Goal: Find contact information: Find contact information

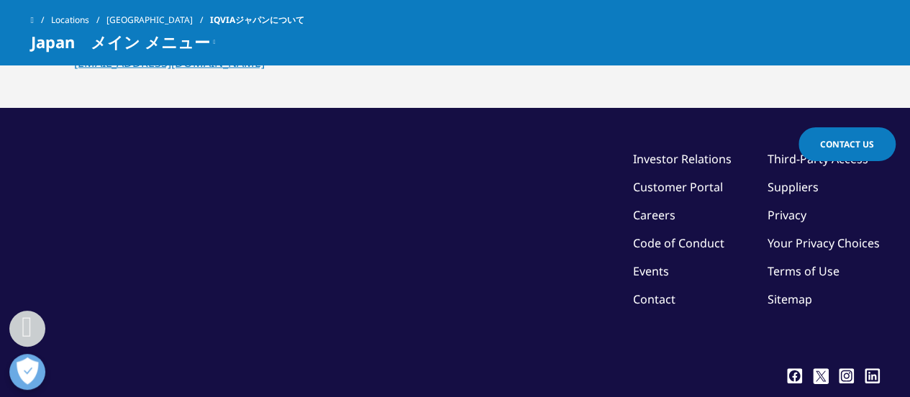
scroll to position [1511, 0]
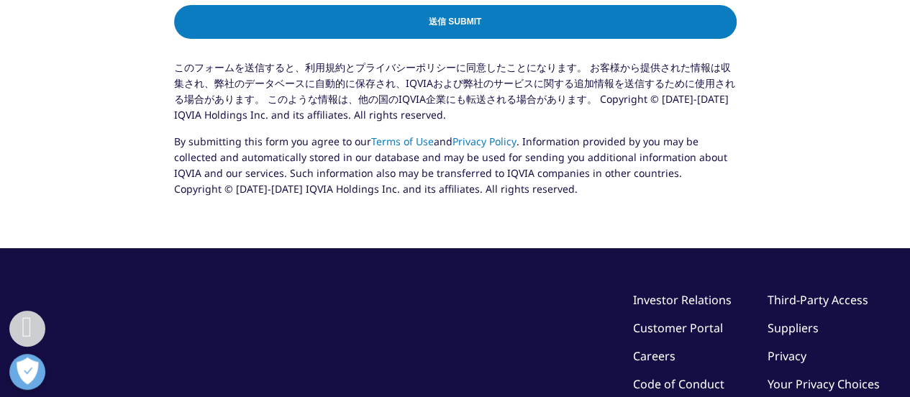
scroll to position [1007, 0]
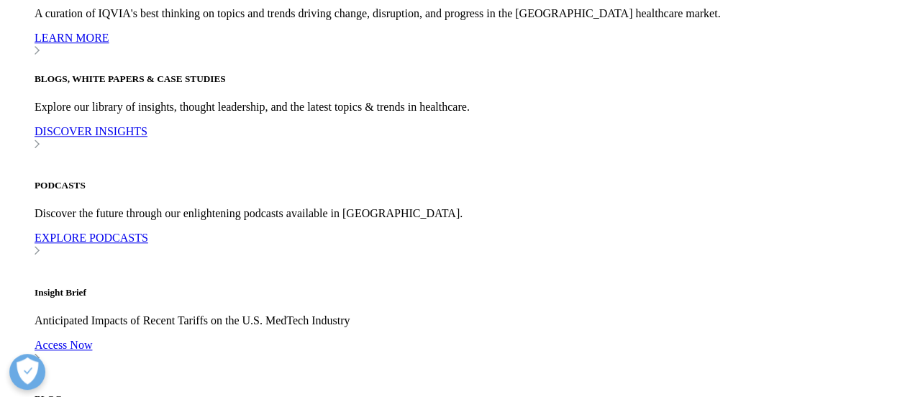
scroll to position [3442, 0]
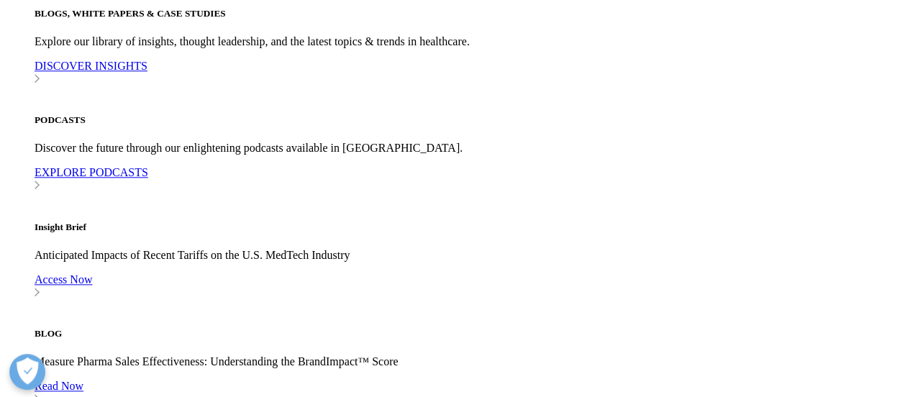
checkbox input "true"
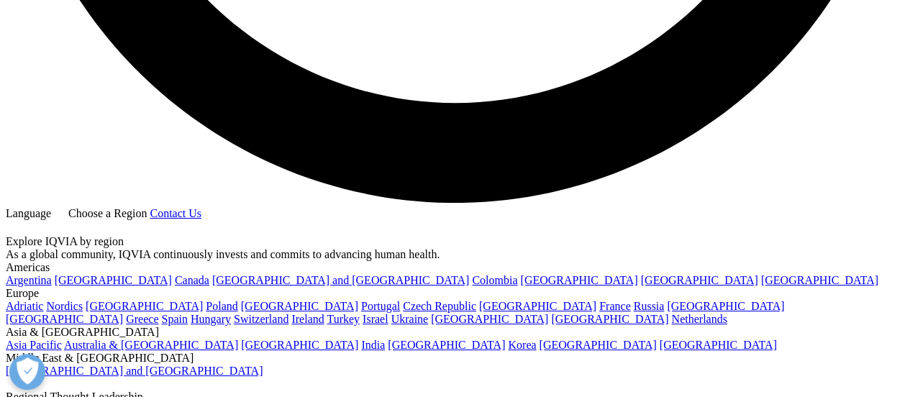
scroll to position [2453, 0]
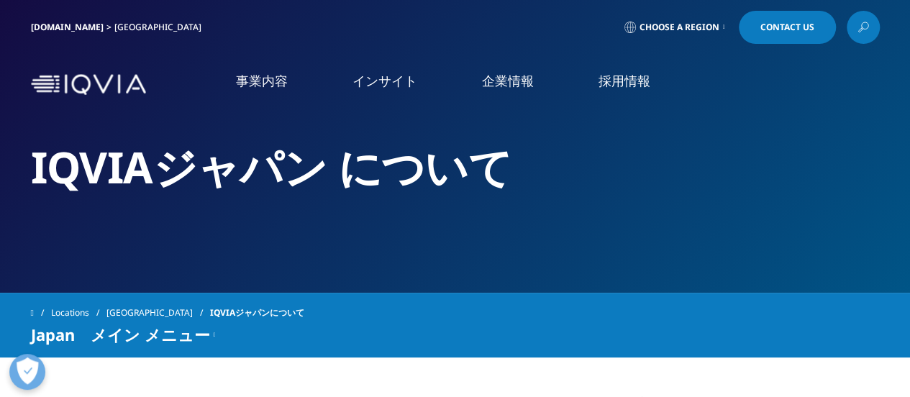
click at [109, 84] on img at bounding box center [88, 84] width 115 height 21
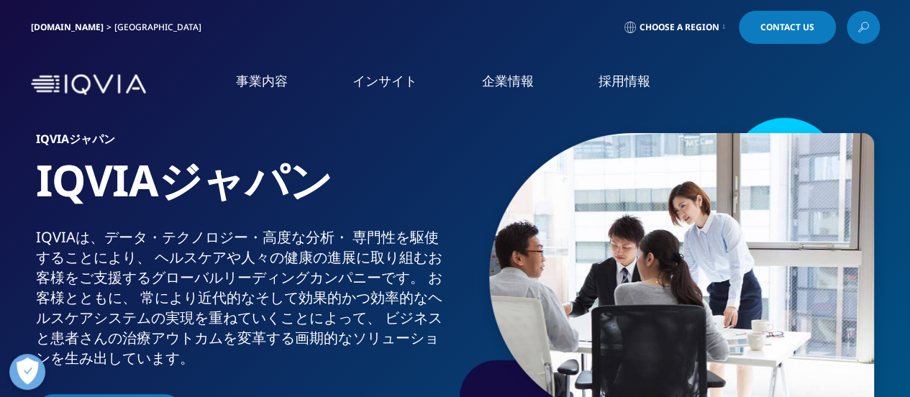
click at [699, 27] on span "Choose a Region" at bounding box center [680, 28] width 80 height 12
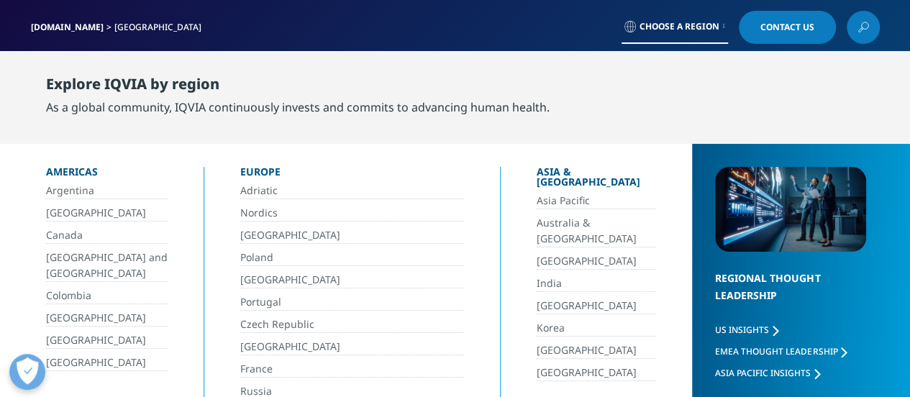
click at [537, 298] on link "[GEOGRAPHIC_DATA]" at bounding box center [597, 306] width 120 height 17
